Goal: Task Accomplishment & Management: Manage account settings

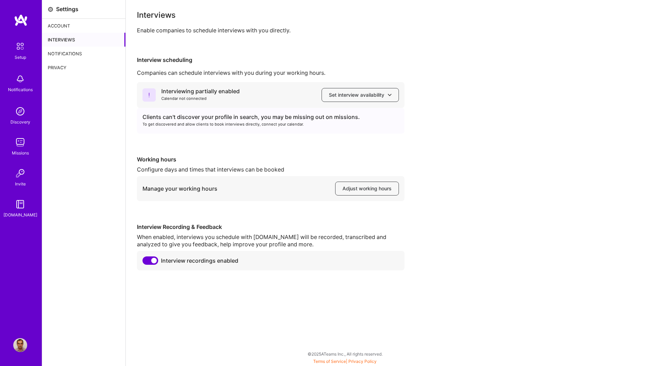
click at [475, 164] on div "Interviewing partially enabled Calendar not connected Set interview availabilit…" at bounding box center [387, 176] width 500 height 188
drag, startPoint x: 174, startPoint y: 31, endPoint x: 294, endPoint y: 27, distance: 119.9
click at [294, 27] on div "Enable companies to schedule interviews with you directly." at bounding box center [387, 30] width 500 height 7
click at [164, 34] on div "Interviews Enable companies to schedule interviews with you directly. Interview…" at bounding box center [387, 140] width 500 height 259
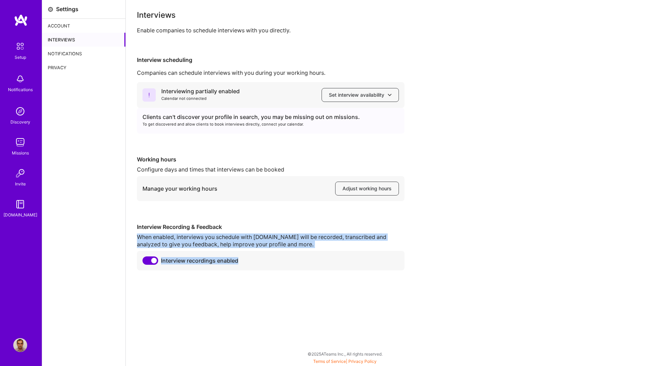
drag, startPoint x: 237, startPoint y: 261, endPoint x: 133, endPoint y: 233, distance: 107.5
click at [133, 233] on div "Interviews Enable companies to schedule interviews with you directly. Interview…" at bounding box center [387, 183] width 522 height 366
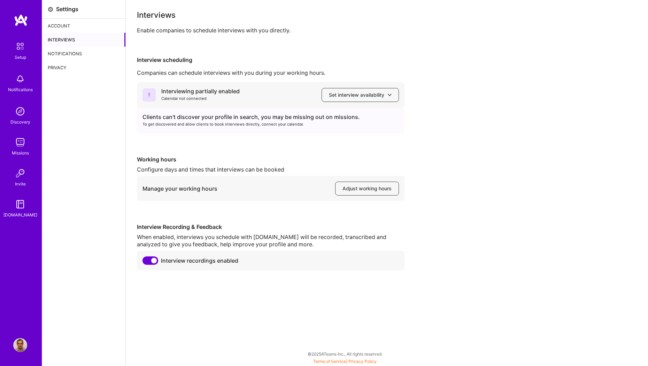
click at [166, 202] on div "Interviewing partially enabled Calendar not connected Set interview availabilit…" at bounding box center [387, 176] width 500 height 188
click at [358, 92] on span "Set interview availability" at bounding box center [360, 95] width 63 height 7
click at [197, 144] on div "Interviewing partially enabled Calendar not connected Set interview availabilit…" at bounding box center [387, 176] width 500 height 188
drag, startPoint x: 363, startPoint y: 116, endPoint x: 138, endPoint y: 118, distance: 225.0
click at [138, 118] on div "Clients can't discover your profile in search, you may be missing out on missio…" at bounding box center [270, 121] width 267 height 26
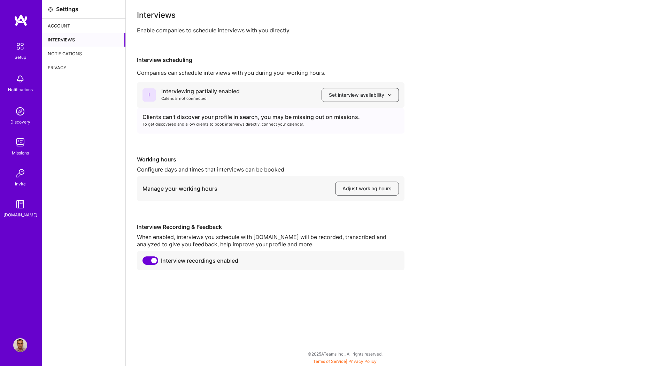
drag, startPoint x: 205, startPoint y: 132, endPoint x: 227, endPoint y: 132, distance: 22.0
click at [205, 132] on div "Clients can't discover your profile in search, you may be missing out on missio…" at bounding box center [270, 121] width 267 height 26
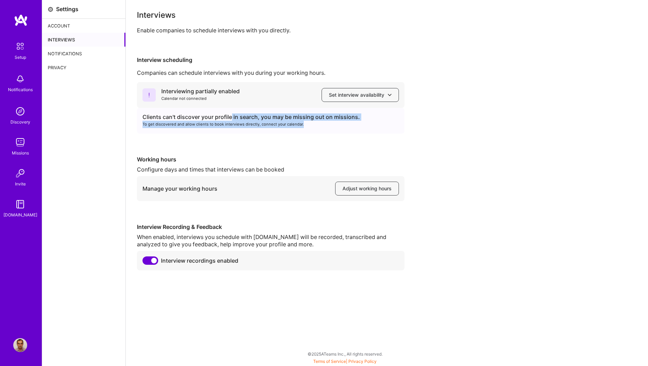
drag, startPoint x: 307, startPoint y: 121, endPoint x: 256, endPoint y: 118, distance: 50.6
click at [232, 117] on div "Clients can't discover your profile in search, you may be missing out on missio…" at bounding box center [270, 121] width 267 height 26
click at [345, 94] on span "Set interview availability" at bounding box center [360, 95] width 63 height 7
click at [347, 118] on button "Google calendar" at bounding box center [353, 115] width 91 height 18
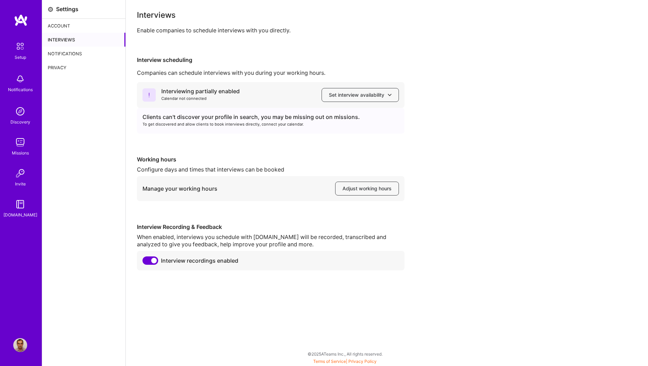
click at [152, 133] on div "Clients can't discover your profile in search, you may be missing out on missio…" at bounding box center [270, 121] width 267 height 26
drag, startPoint x: 240, startPoint y: 89, endPoint x: 161, endPoint y: 89, distance: 79.1
click at [161, 89] on div "Interviewing partially enabled Calendar not connected Set interview availability" at bounding box center [270, 95] width 267 height 26
drag, startPoint x: 200, startPoint y: 102, endPoint x: 237, endPoint y: 102, distance: 37.3
click at [200, 102] on div "Calendar not connected" at bounding box center [200, 98] width 78 height 7
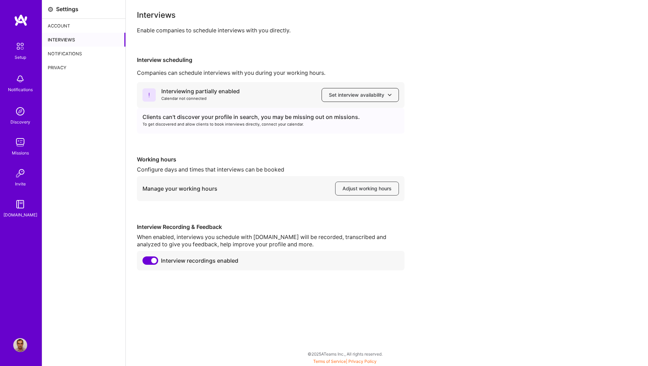
click at [366, 94] on span "Set interview availability" at bounding box center [360, 95] width 63 height 7
click at [356, 133] on button "Apple calendar" at bounding box center [353, 133] width 91 height 18
